Goal: Navigation & Orientation: Go to known website

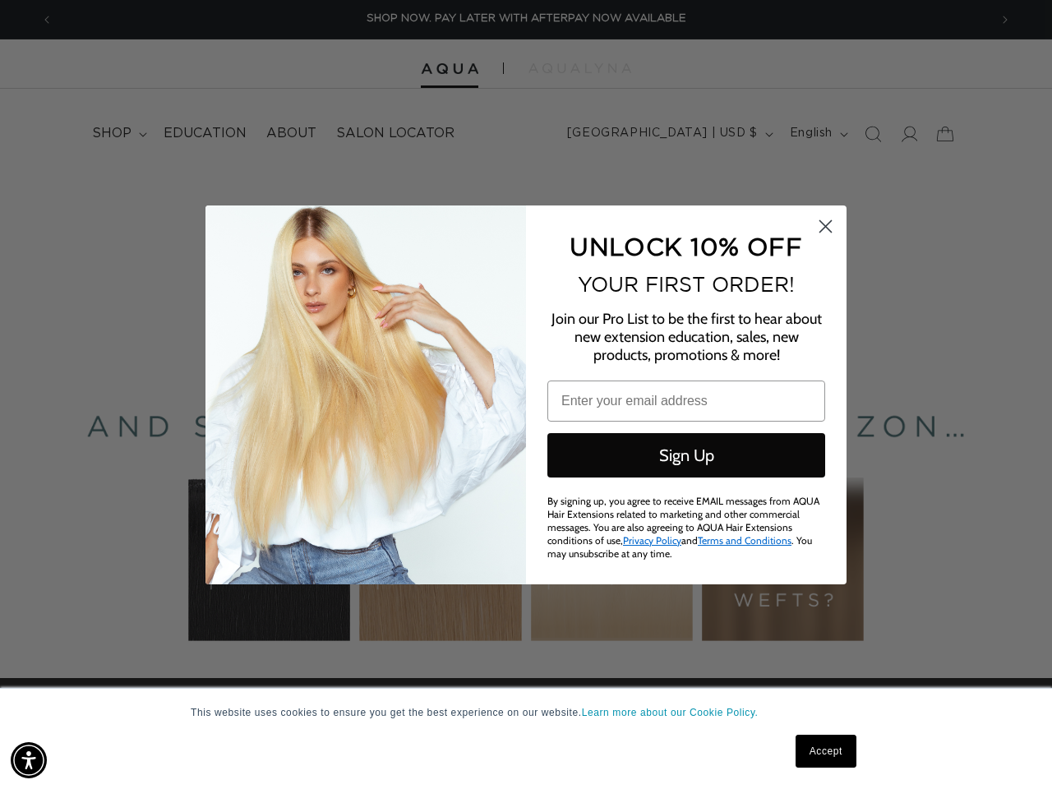
scroll to position [0, 1871]
click at [526, 395] on div "UNLOCK 10% OFF YOUR FIRST ORDER! Join our Pro List to be the first to hear abou…" at bounding box center [678, 395] width 304 height 346
click at [29, 760] on img "Accessibility Menu" at bounding box center [29, 760] width 36 height 36
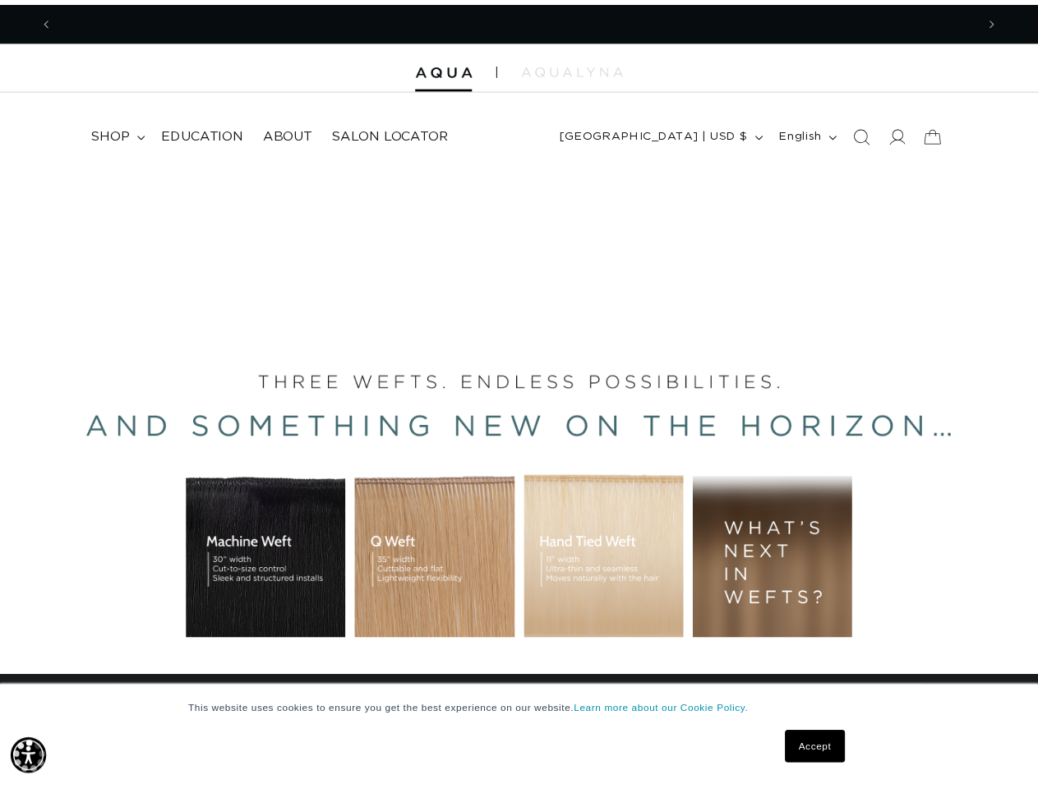
scroll to position [0, 0]
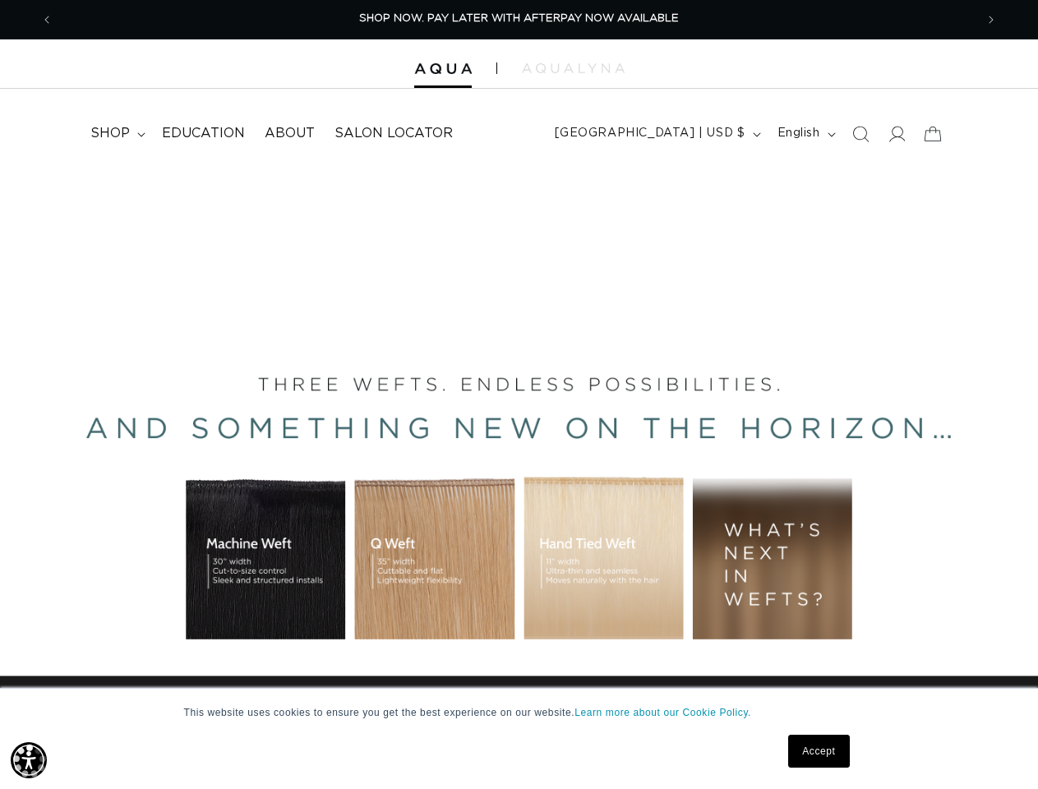
scroll to position [0, 1843]
